Goal: Task Accomplishment & Management: Complete application form

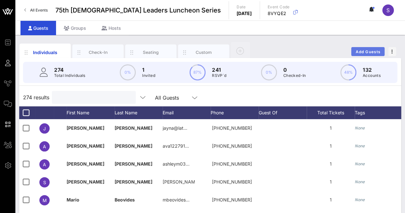
click at [365, 52] on span "Add Guests" at bounding box center [368, 51] width 25 height 5
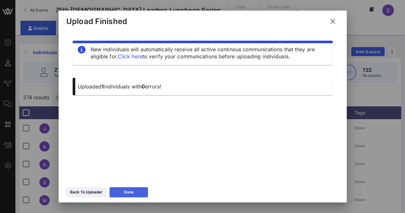
click at [127, 195] on div "Done" at bounding box center [129, 192] width 10 height 6
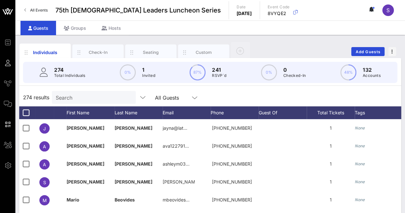
click at [373, 46] on div "Individuals Check-In Seating Custom Add Guests" at bounding box center [210, 51] width 382 height 21
click at [373, 49] on span "Add Guests" at bounding box center [368, 51] width 25 height 5
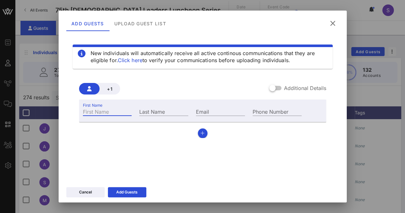
click at [113, 113] on input "First Name" at bounding box center [107, 111] width 49 height 8
type input "[PERSON_NAME]"
click at [157, 112] on input "Last Name" at bounding box center [163, 111] width 49 height 8
type input "Lira"
click at [233, 114] on input "Email" at bounding box center [220, 111] width 49 height 8
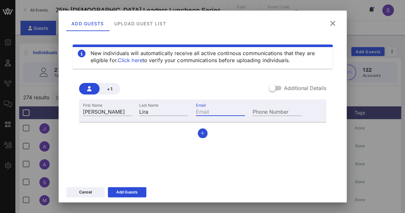
paste input "[PERSON_NAME][EMAIL_ADDRESS][DOMAIN_NAME]"
drag, startPoint x: 238, startPoint y: 113, endPoint x: 188, endPoint y: 107, distance: 50.3
click at [188, 107] on div "First Name [PERSON_NAME] Name [PERSON_NAME] Email [PERSON_NAME][EMAIL_ADDRESS][…" at bounding box center [192, 110] width 227 height 17
click at [205, 111] on input "[PERSON_NAME][EMAIL_ADDRESS][DOMAIN_NAME]" at bounding box center [220, 111] width 49 height 8
type input "[PERSON_NAME][EMAIL_ADDRESS][DOMAIN_NAME]"
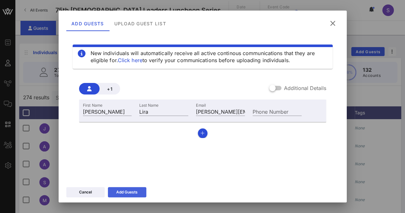
click at [135, 190] on div "Add Guests" at bounding box center [126, 192] width 21 height 6
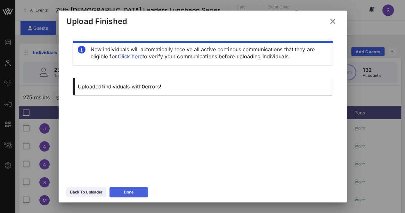
click at [143, 192] on button "Done" at bounding box center [129, 192] width 38 height 10
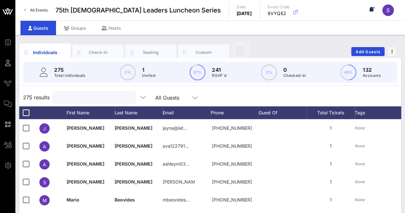
click at [113, 96] on input "text" at bounding box center [93, 97] width 75 height 8
type input "i"
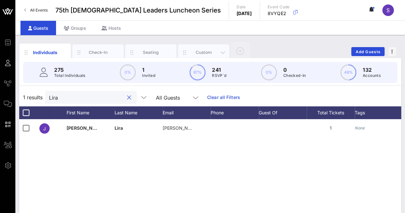
type input "Lira"
click at [212, 46] on div "Custom" at bounding box center [203, 53] width 51 height 16
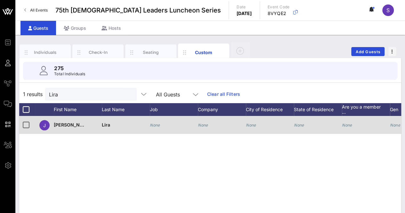
click at [203, 130] on div "None" at bounding box center [203, 125] width 10 height 18
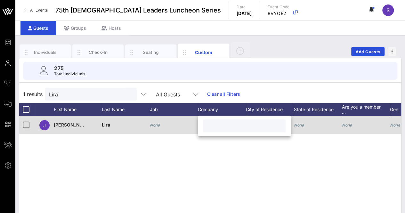
paste input "US Congressional Candidate, [US_STATE] 35th"
type input "US Congressional Candidate, [US_STATE] 35th"
